Goal: Transaction & Acquisition: Purchase product/service

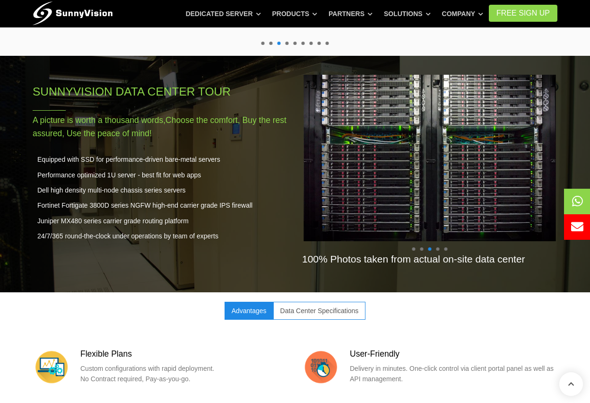
scroll to position [494, 0]
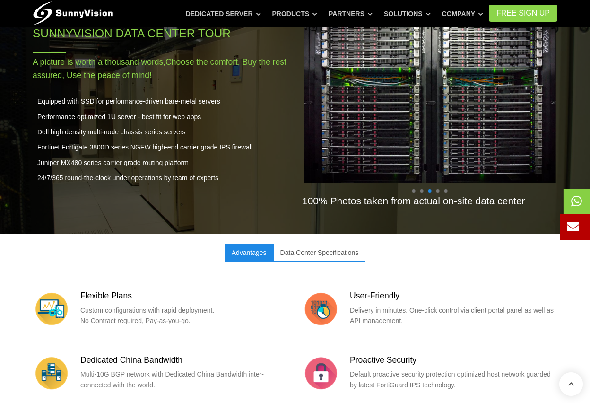
click at [574, 232] on icon at bounding box center [573, 226] width 12 height 12
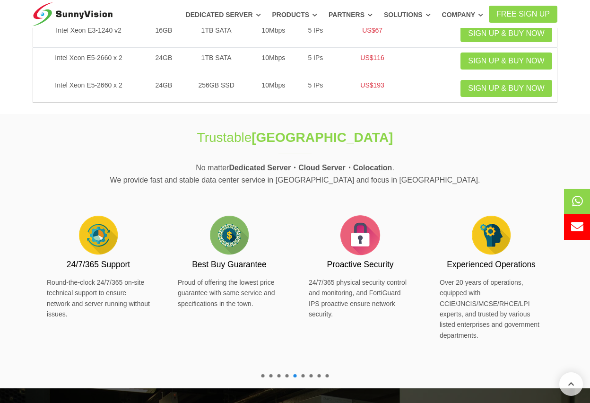
scroll to position [0, 0]
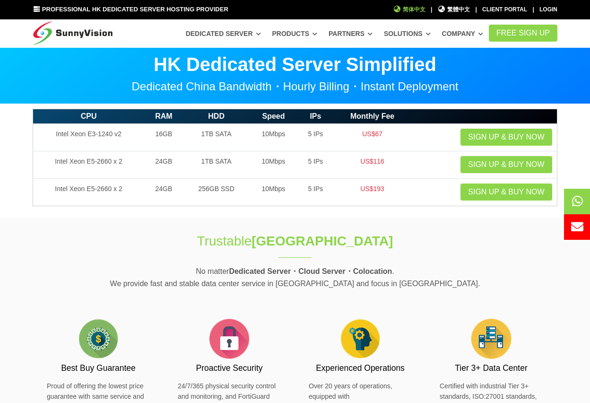
click at [421, 11] on span "简体中文" at bounding box center [409, 9] width 33 height 9
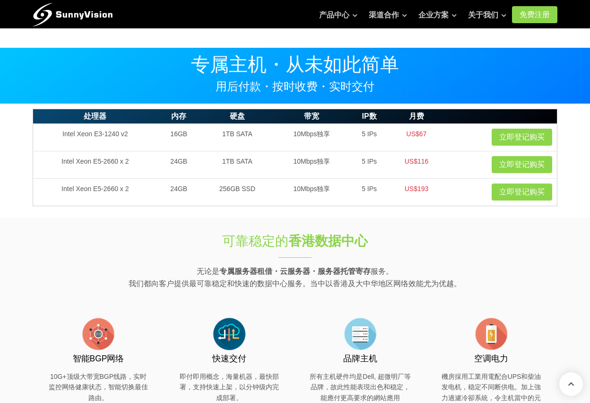
scroll to position [1233, 0]
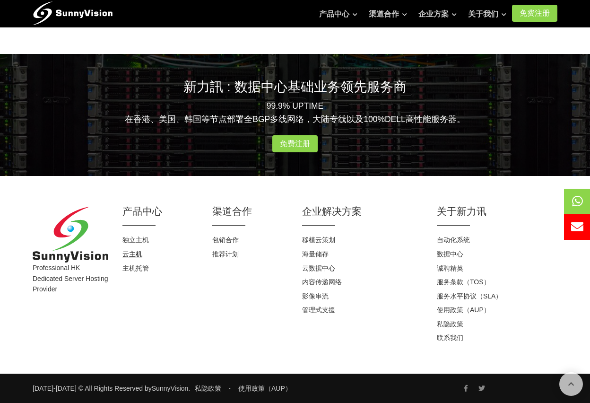
click at [131, 255] on link "云主机" at bounding box center [133, 254] width 20 height 8
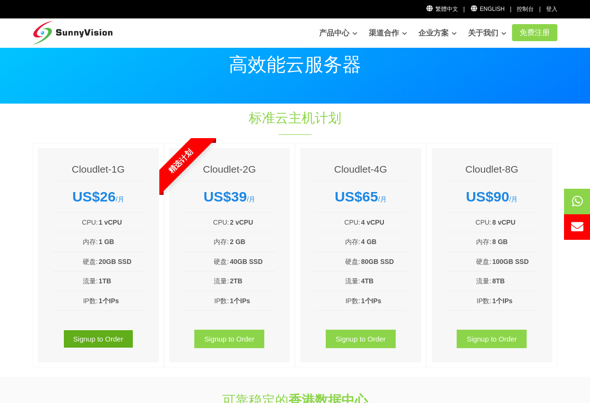
click at [114, 340] on link "Signup to Order" at bounding box center [98, 339] width 70 height 18
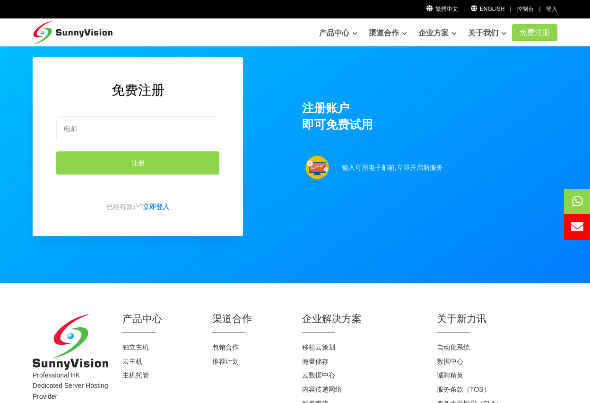
click at [132, 275] on div "免费注册 注册 已经有账户? 立即登入 注册账户 即可免费试用 输入可用电子邮箱,立即开启新服务" at bounding box center [295, 146] width 539 height 273
click at [159, 208] on link "立即登入" at bounding box center [156, 207] width 26 height 8
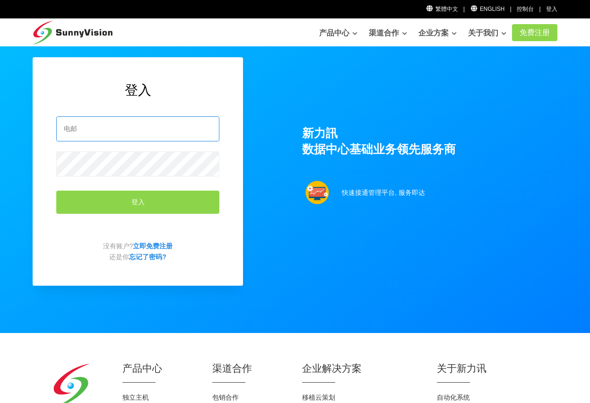
type input "xiaoxiao@cloudiplc.com"
click at [139, 133] on input "xiaoxiao@cloudiplc.com" at bounding box center [137, 128] width 163 height 25
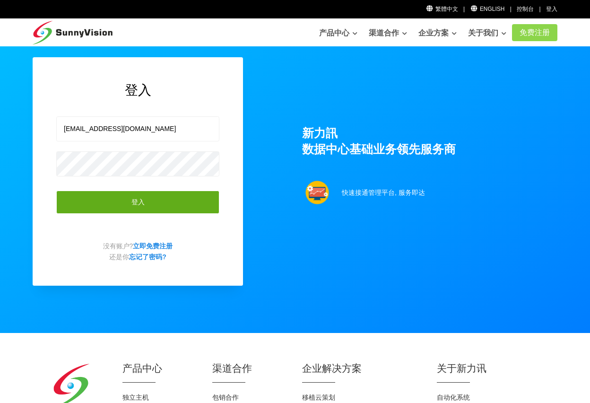
click at [102, 207] on button "登入" at bounding box center [137, 202] width 163 height 23
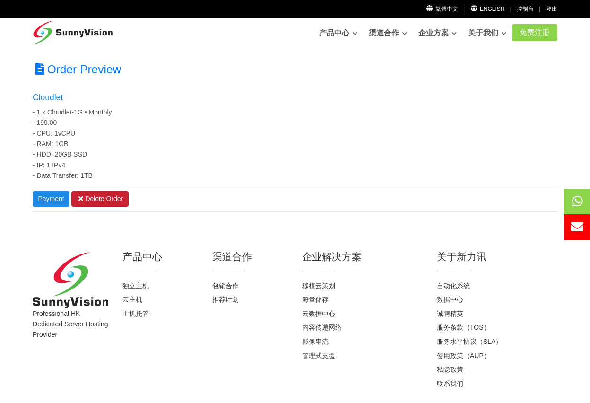
click at [118, 200] on link "Delete Order" at bounding box center [99, 199] width 57 height 16
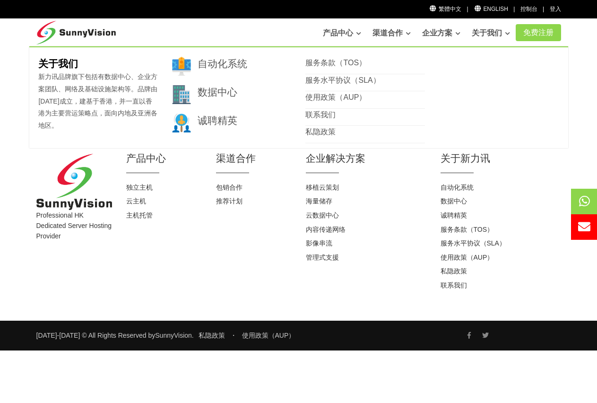
click at [497, 34] on link "关于我们" at bounding box center [491, 33] width 38 height 19
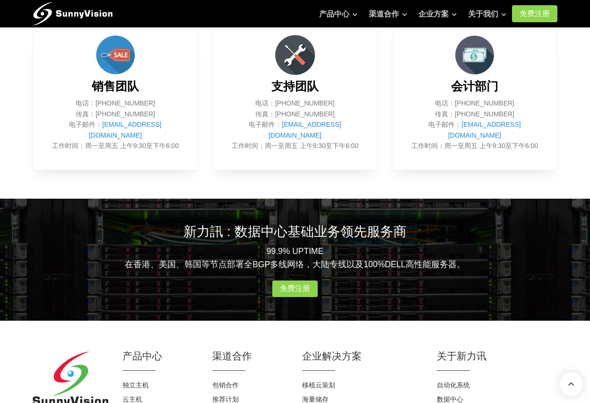
scroll to position [571, 0]
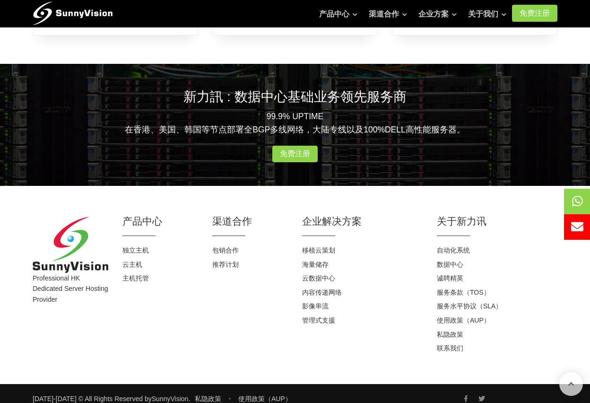
click at [471, 394] on ul at bounding box center [475, 399] width 166 height 10
click at [468, 394] on ul at bounding box center [475, 399] width 166 height 10
click at [466, 395] on icon at bounding box center [466, 398] width 3 height 7
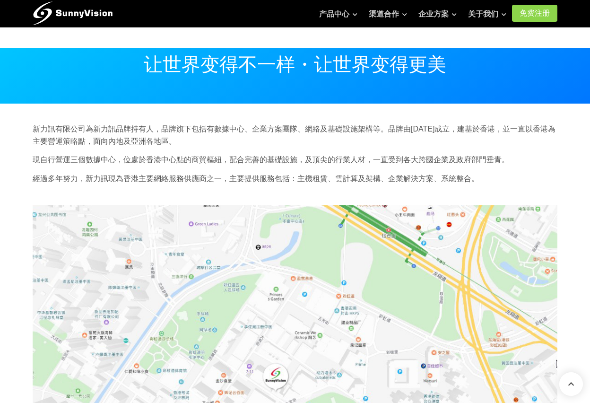
scroll to position [571, 0]
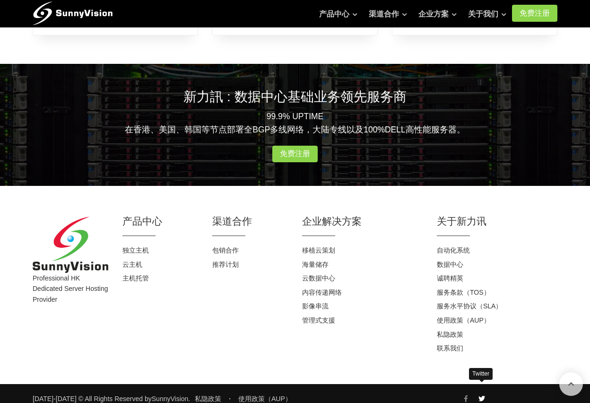
click at [481, 395] on icon at bounding box center [482, 398] width 7 height 7
